Goal: Task Accomplishment & Management: Use online tool/utility

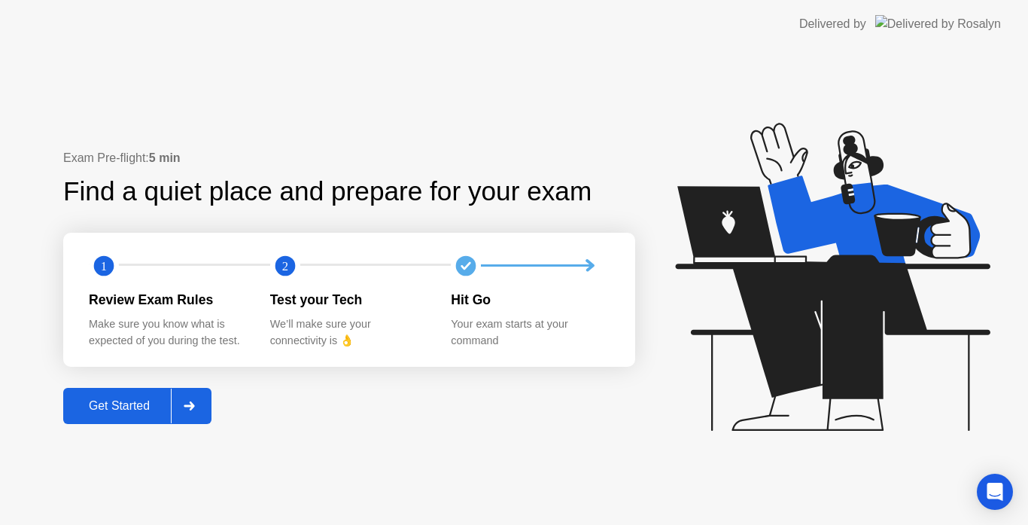
click at [207, 400] on div at bounding box center [189, 405] width 36 height 35
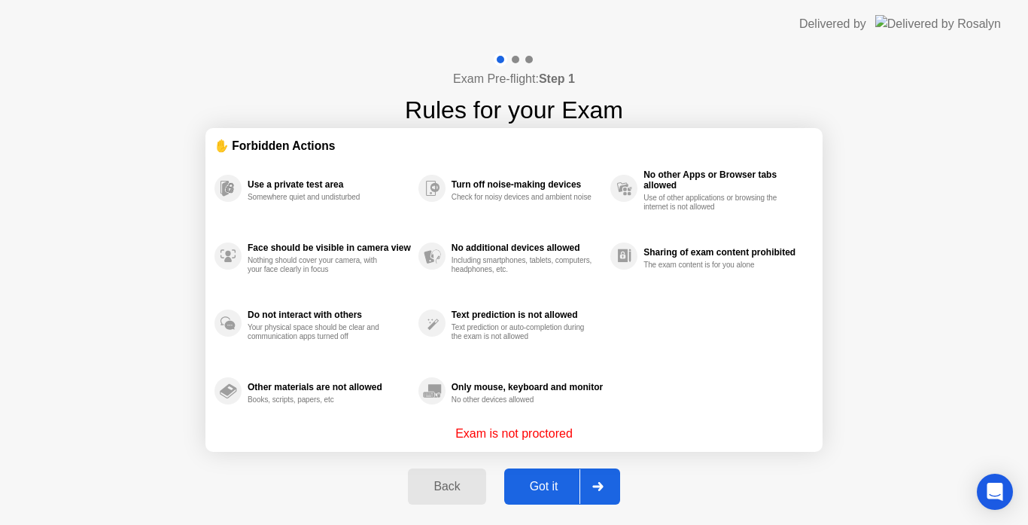
click at [605, 476] on div at bounding box center [597, 486] width 36 height 35
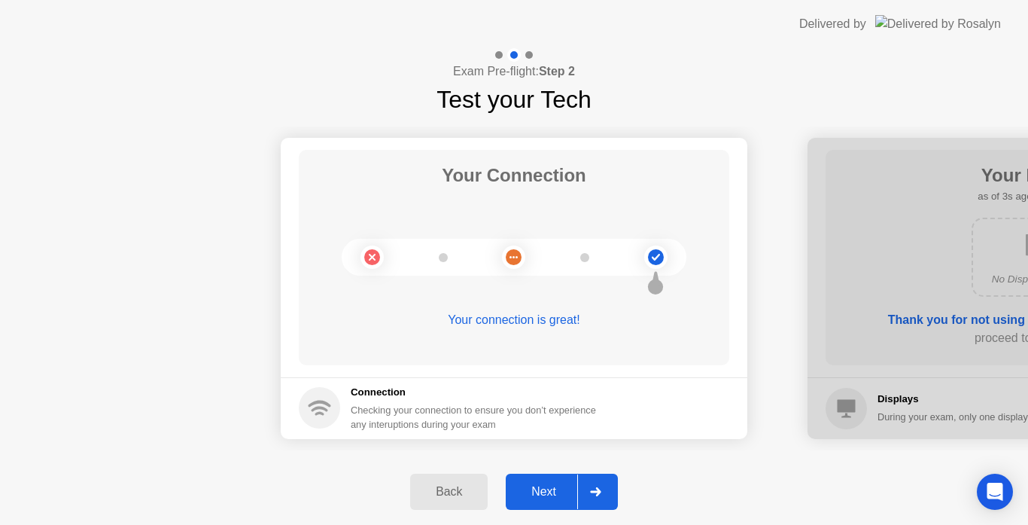
click at [602, 484] on div at bounding box center [595, 491] width 36 height 35
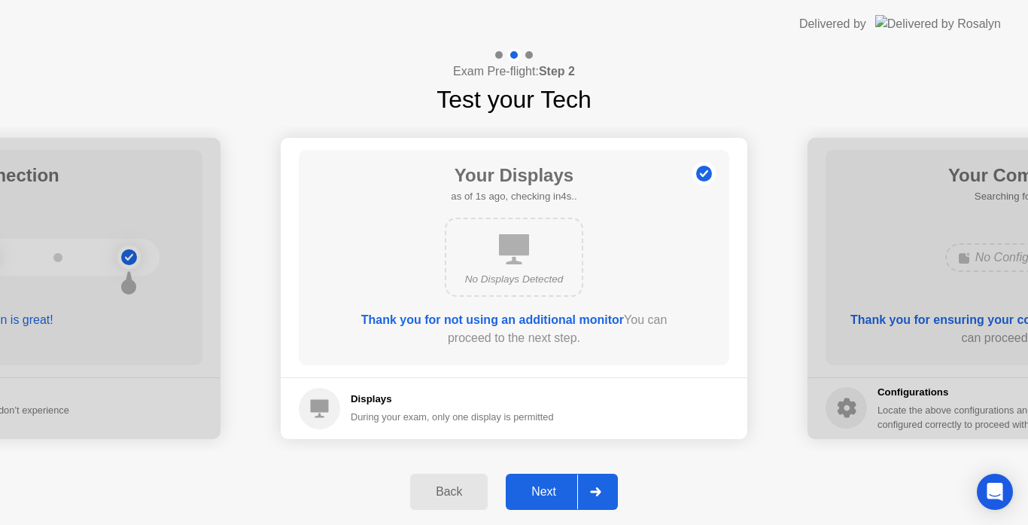
click at [602, 484] on div at bounding box center [595, 491] width 36 height 35
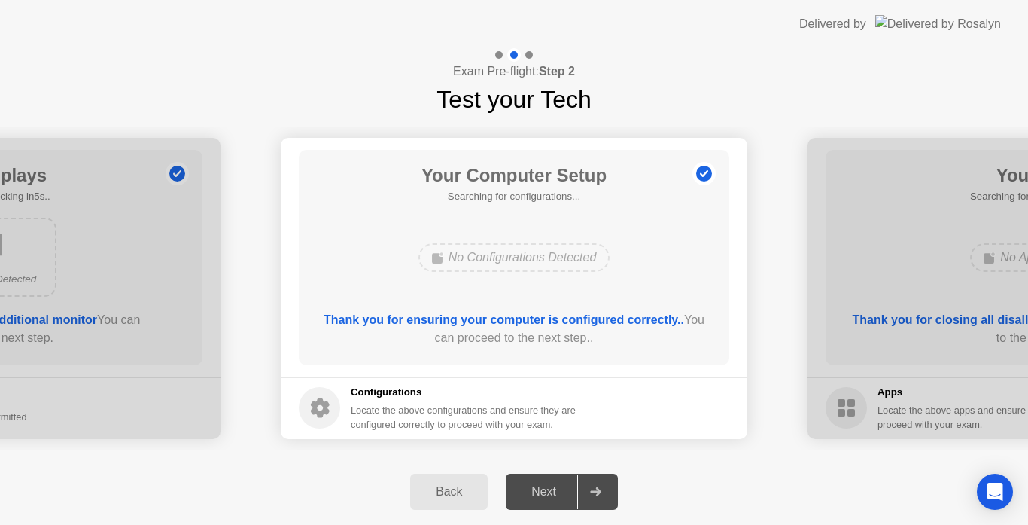
click at [585, 492] on div at bounding box center [595, 491] width 36 height 35
click at [601, 492] on icon at bounding box center [595, 491] width 11 height 9
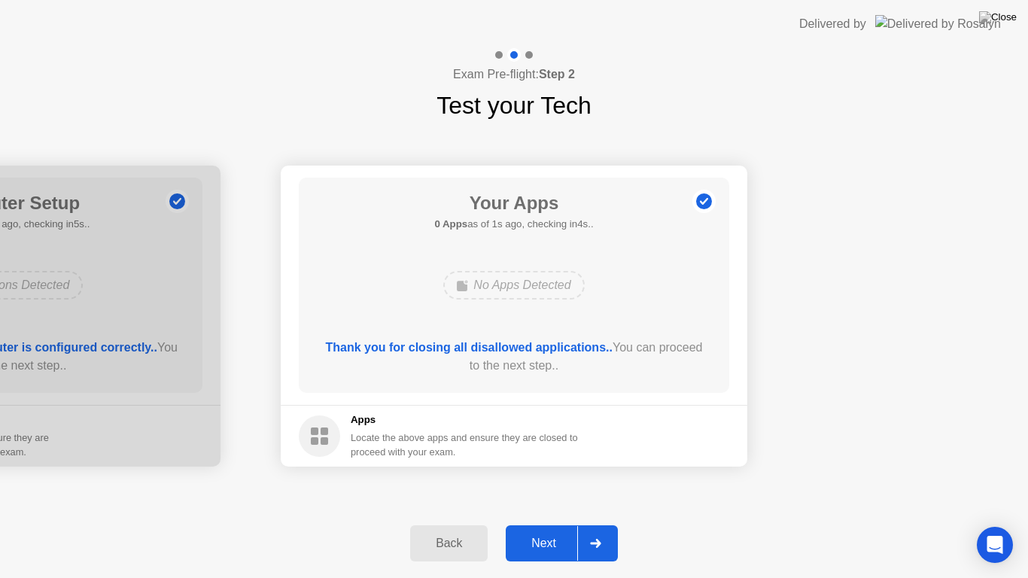
click at [605, 524] on div at bounding box center [595, 543] width 36 height 35
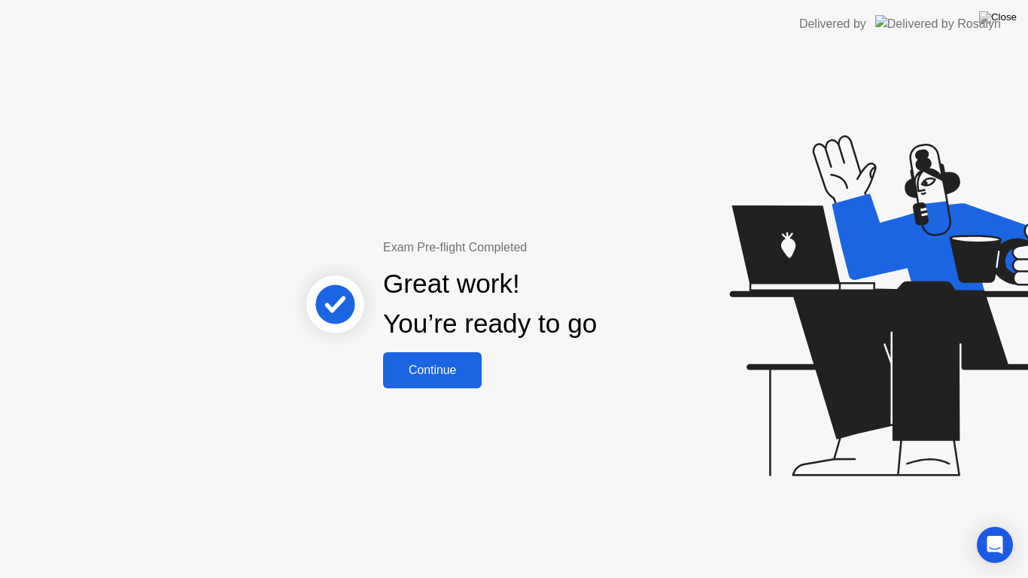
click at [461, 373] on div "Continue" at bounding box center [433, 370] width 90 height 14
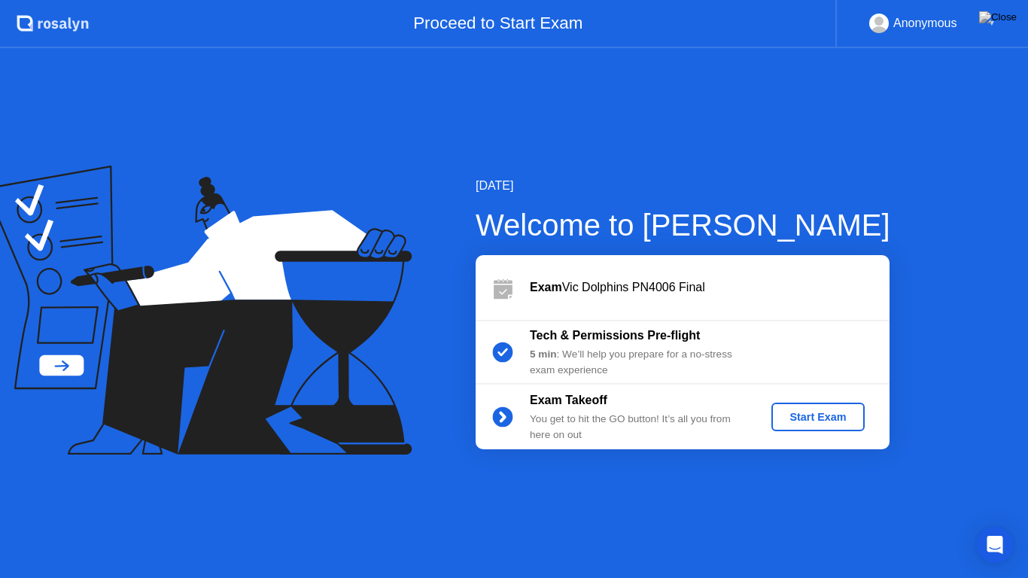
click at [835, 417] on div "Start Exam" at bounding box center [817, 417] width 81 height 12
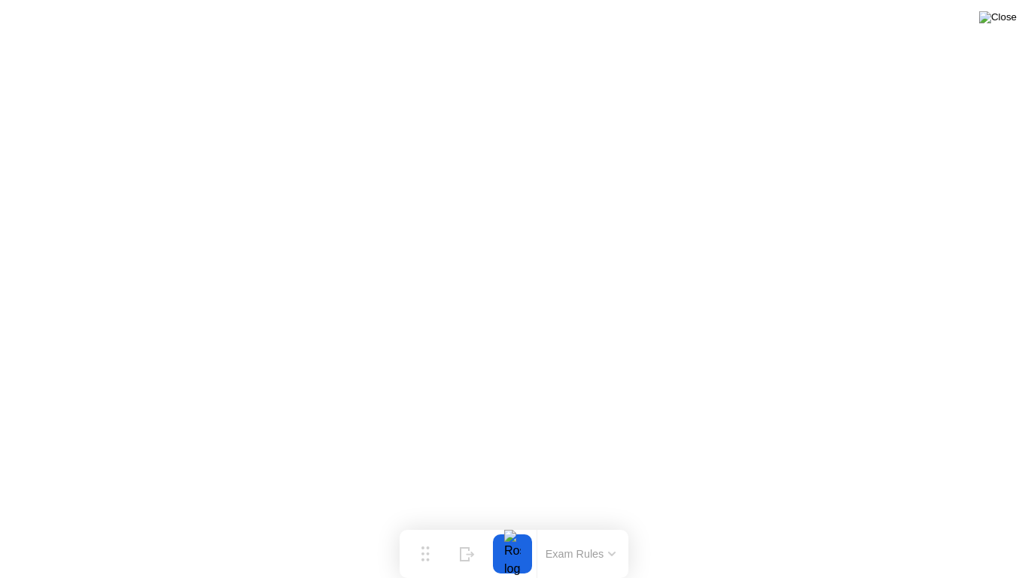
click at [1003, 23] on img at bounding box center [998, 17] width 38 height 12
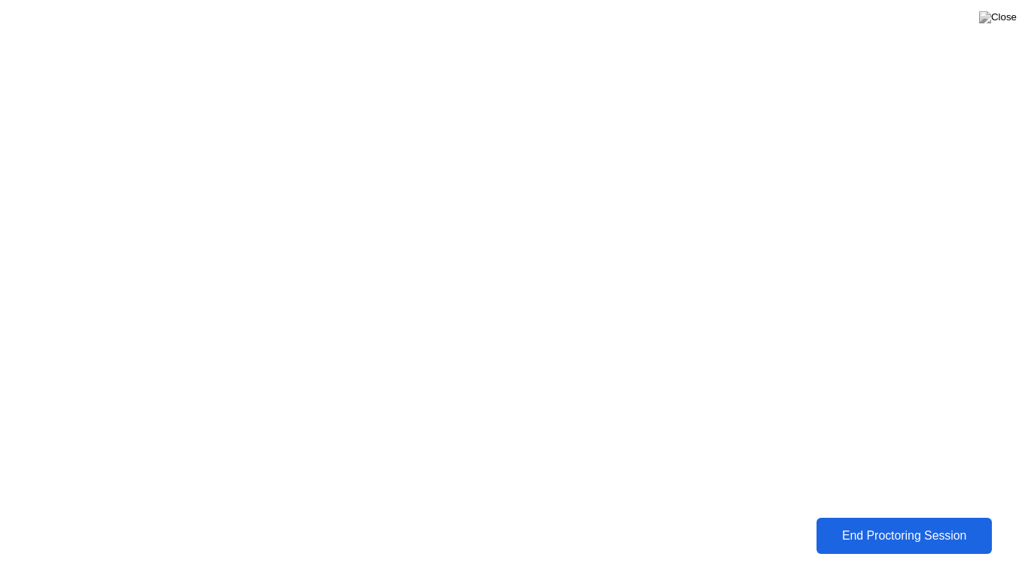
click at [866, 524] on div "End Proctoring Session" at bounding box center [903, 536] width 167 height 14
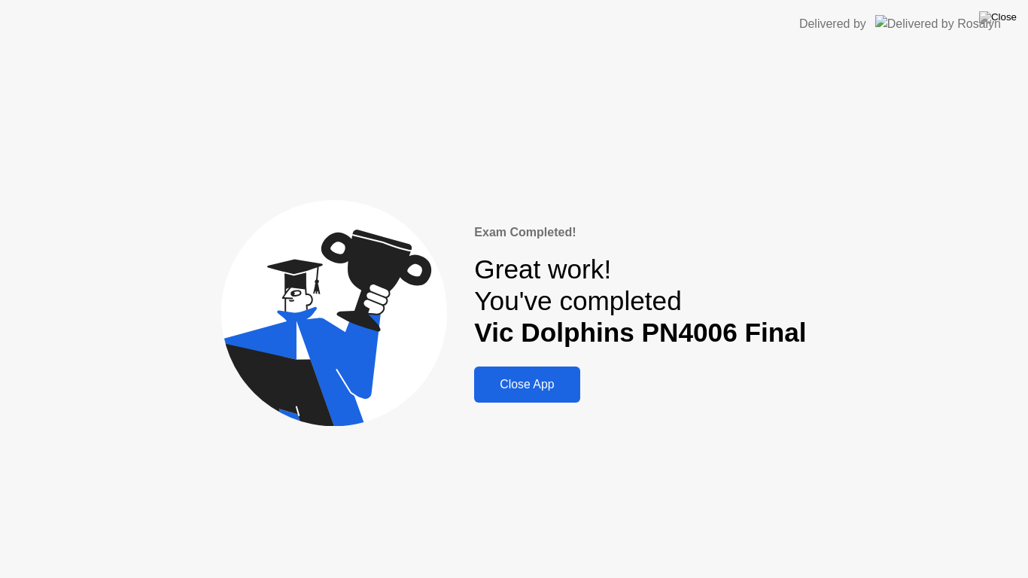
click at [540, 389] on div "Close App" at bounding box center [527, 385] width 96 height 14
